Goal: Task Accomplishment & Management: Use online tool/utility

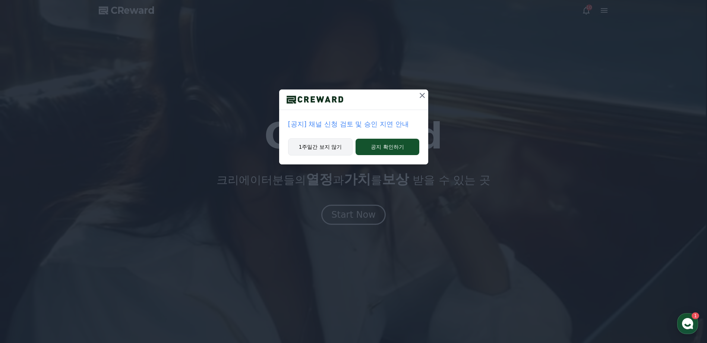
click at [301, 146] on button "1주일간 보지 않기" at bounding box center [320, 146] width 65 height 17
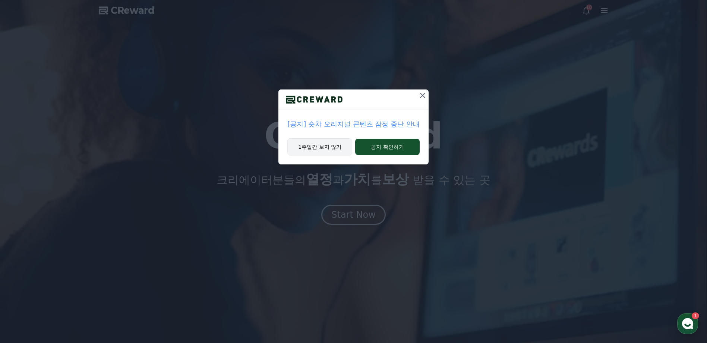
click at [321, 152] on button "1주일간 보지 않기" at bounding box center [319, 146] width 65 height 17
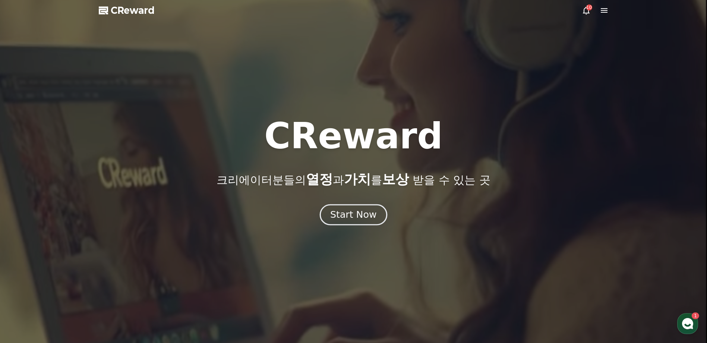
click at [364, 217] on div "Start Now" at bounding box center [353, 214] width 46 height 13
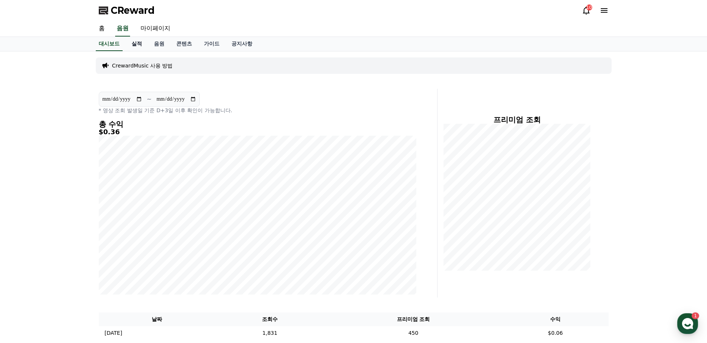
click at [139, 45] on link "실적" at bounding box center [137, 44] width 22 height 14
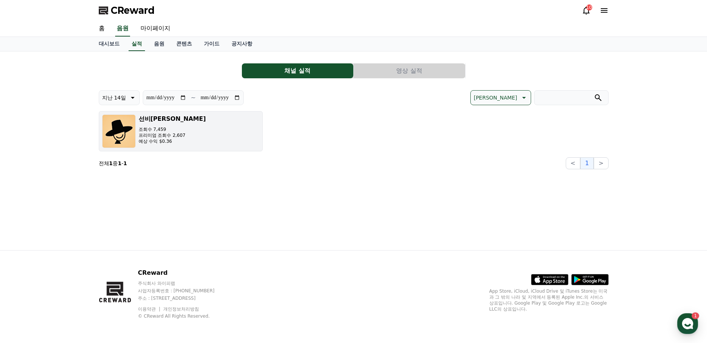
click at [177, 137] on p "프리미엄 조회수 2,607" at bounding box center [172, 135] width 67 height 6
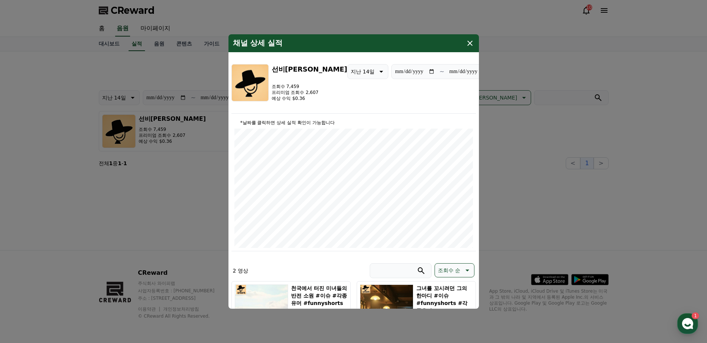
click at [471, 45] on icon "modal" at bounding box center [469, 43] width 5 height 5
